Goal: Information Seeking & Learning: Understand process/instructions

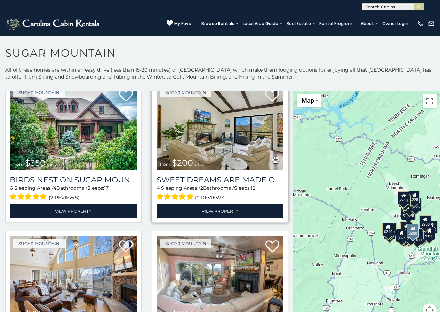
scroll to position [209, 0]
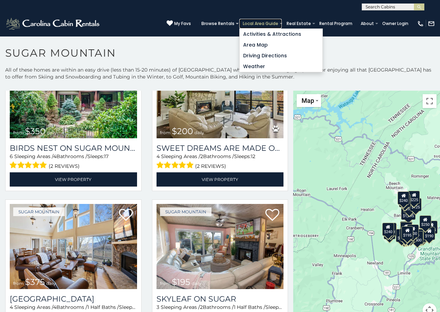
click at [256, 21] on link "Local Area Guide" at bounding box center [260, 24] width 42 height 10
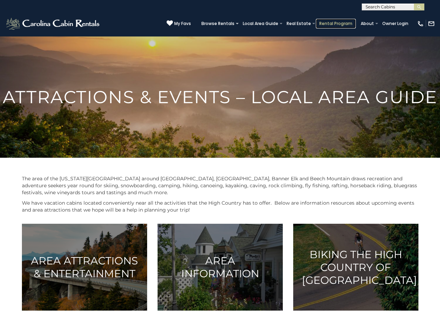
click at [340, 22] on link "Rental Program" at bounding box center [336, 24] width 40 height 10
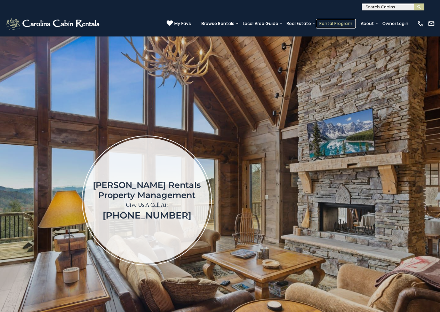
click at [337, 25] on link "Rental Program" at bounding box center [336, 24] width 40 height 10
